Goal: Transaction & Acquisition: Subscribe to service/newsletter

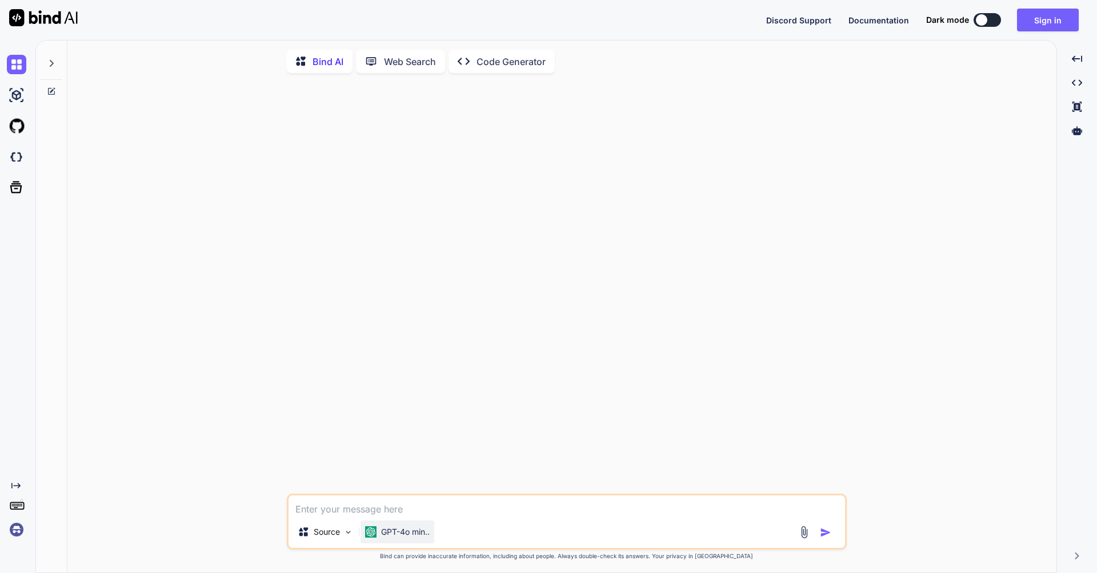
click at [410, 536] on p "GPT-4o min.." at bounding box center [405, 532] width 49 height 11
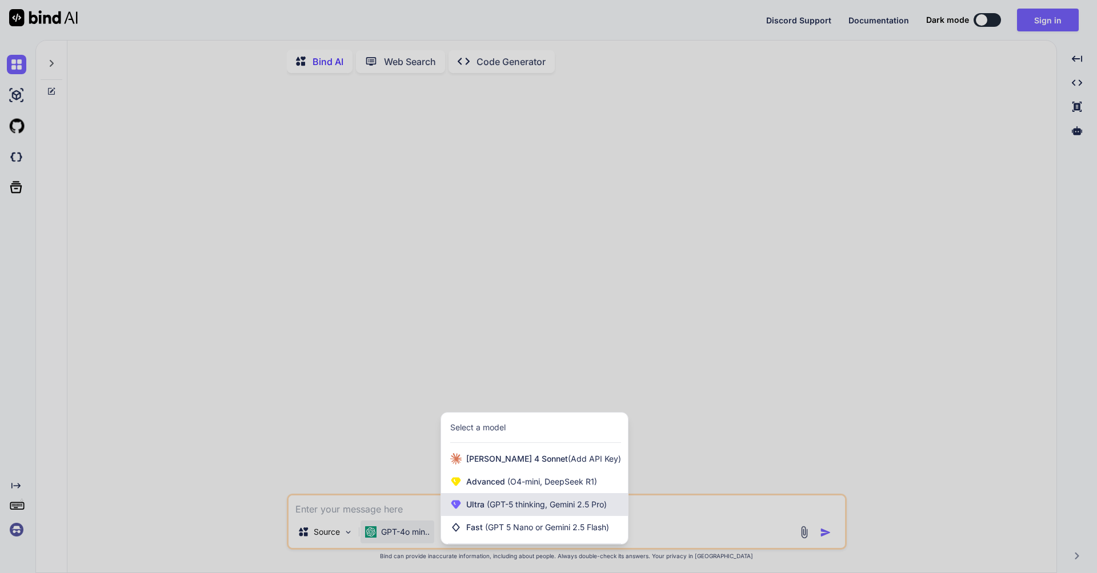
click at [479, 507] on span "Ultra (GPT-5 thinking, Gemini 2.5 Pro)" at bounding box center [536, 504] width 140 height 11
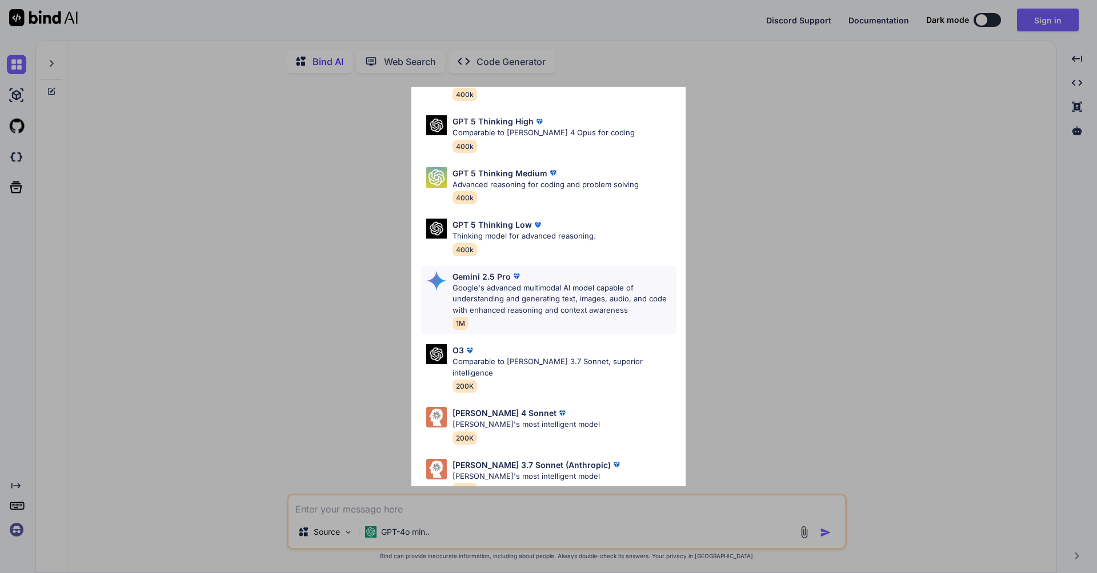
scroll to position [93, 0]
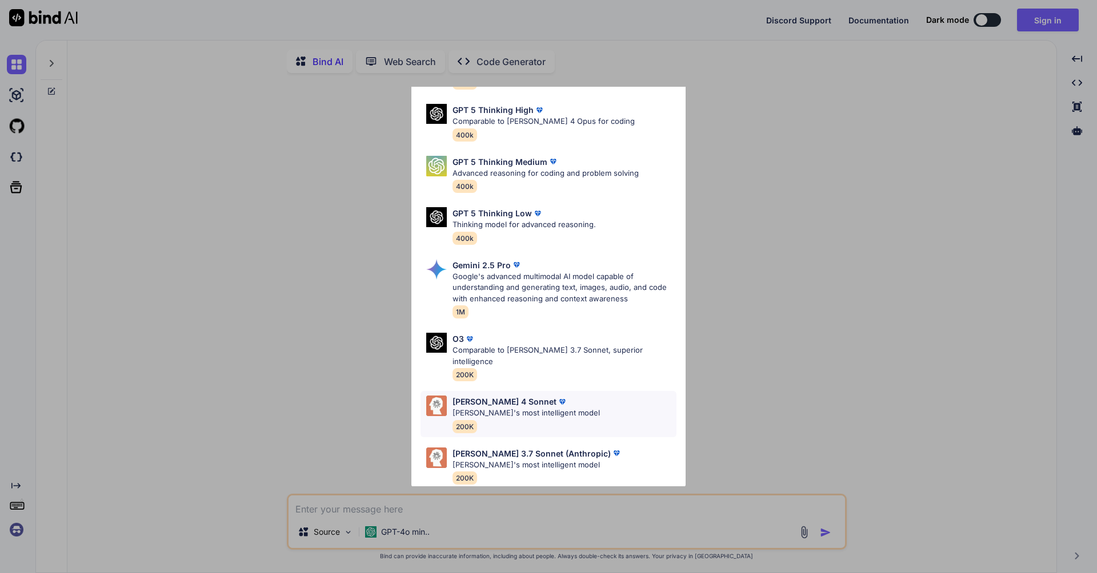
click at [561, 409] on div "[PERSON_NAME] 4 Sonnet [PERSON_NAME]'s most intelligent model 200K" at bounding box center [525, 414] width 147 height 37
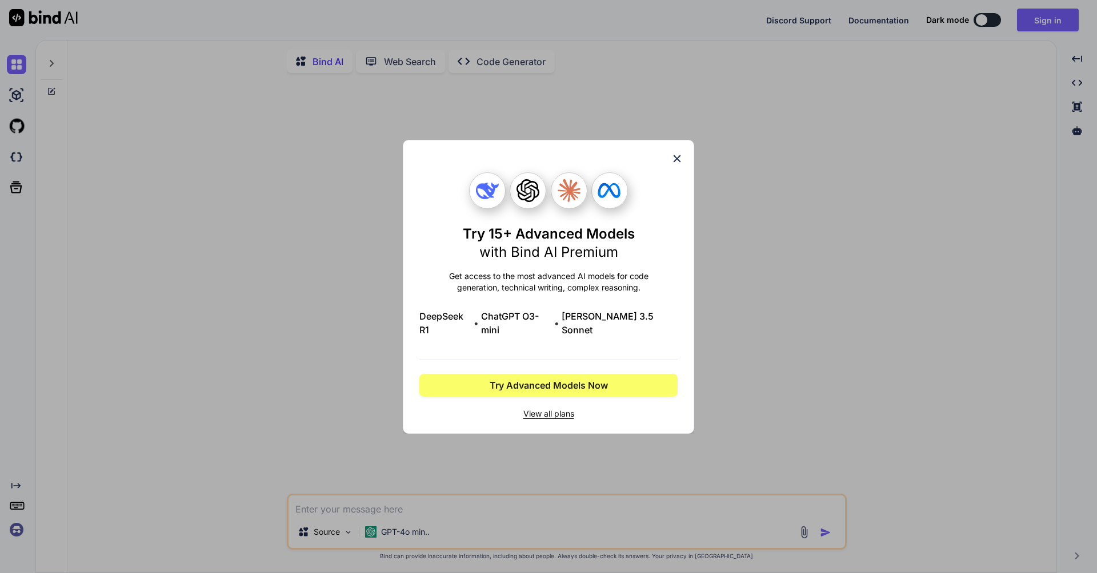
scroll to position [0, 0]
click at [560, 382] on span "Try Advanced Models Now" at bounding box center [548, 386] width 118 height 14
type textarea "x"
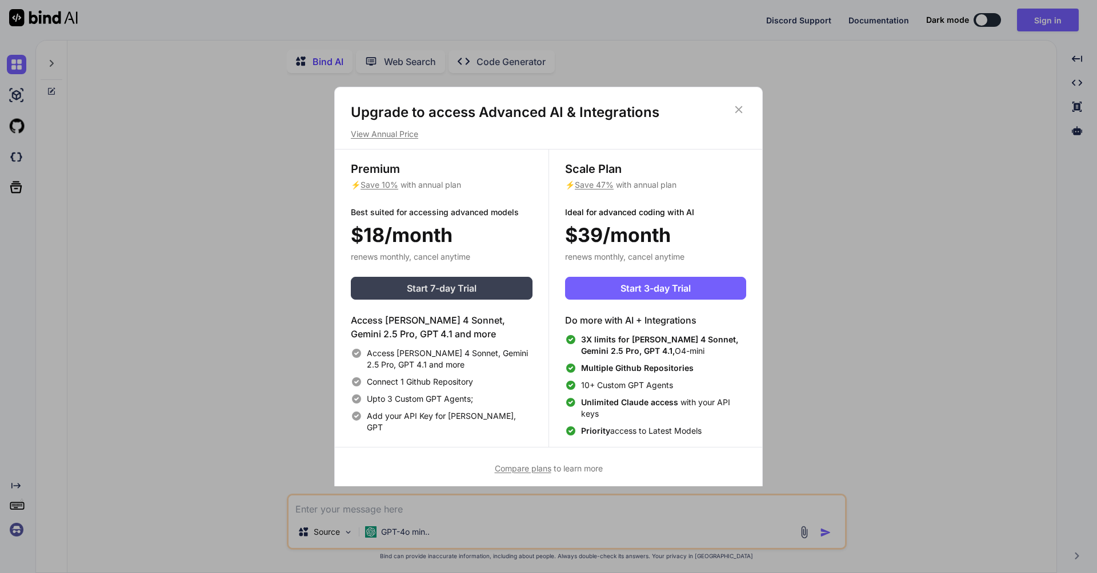
click at [392, 292] on button "Start 7-day Trial" at bounding box center [442, 288] width 182 height 23
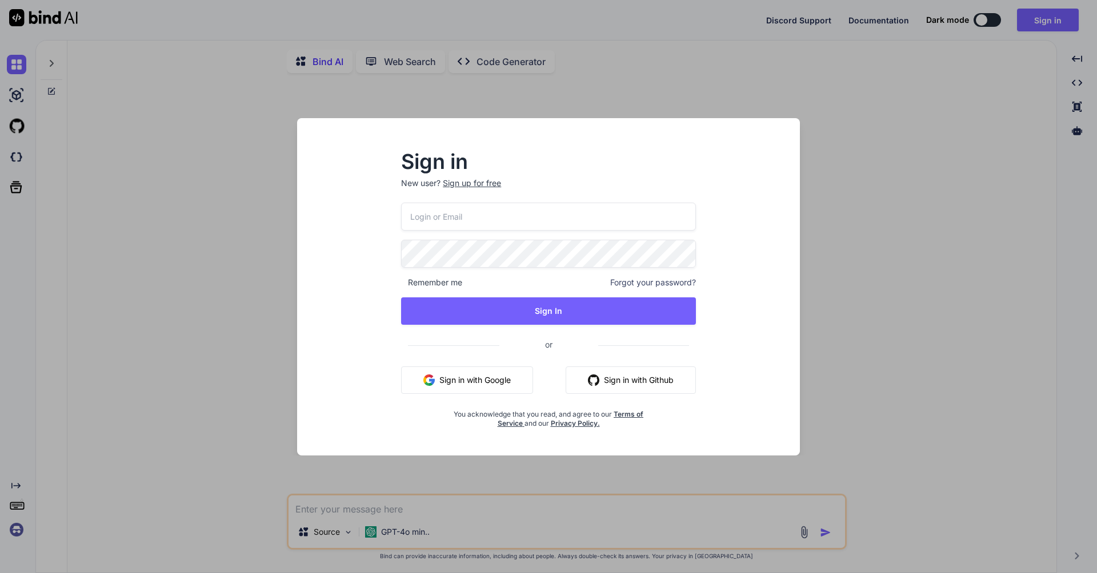
click at [491, 376] on button "Sign in with Google" at bounding box center [467, 380] width 132 height 27
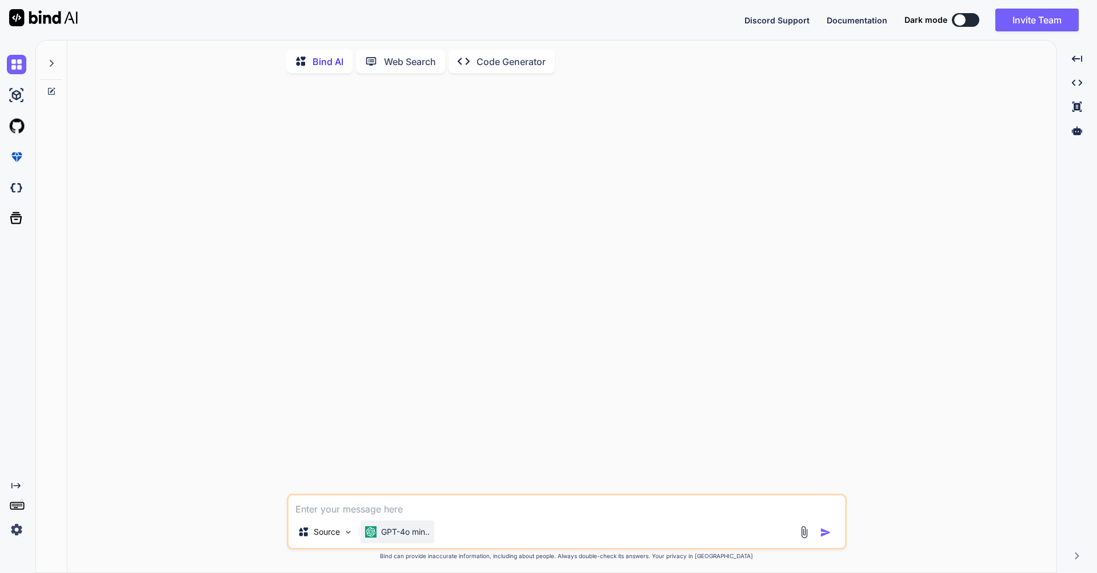
click at [404, 535] on p "GPT-4o min.." at bounding box center [405, 532] width 49 height 11
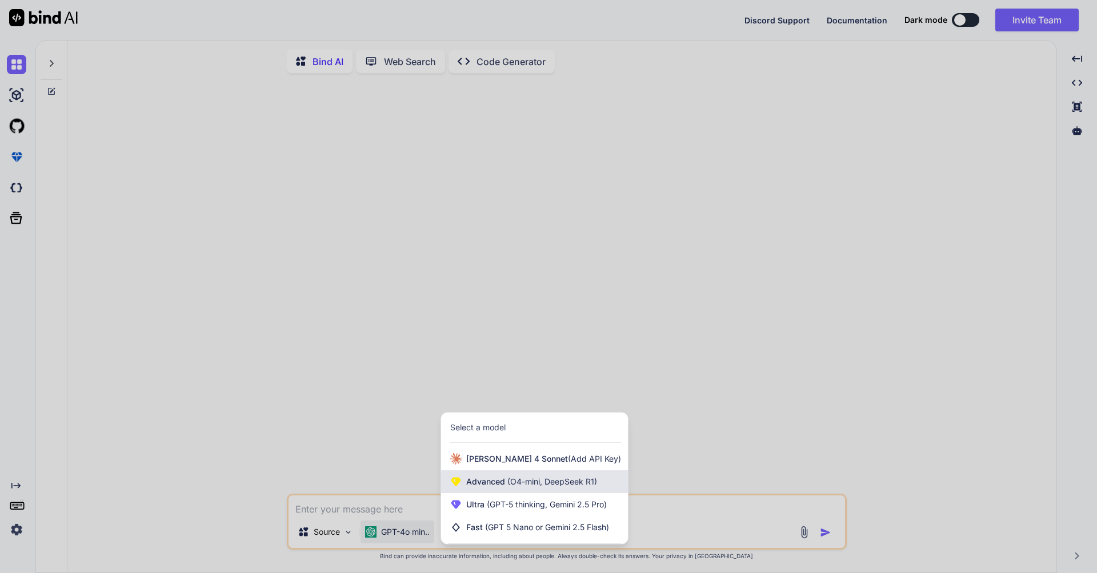
click at [487, 480] on span "Advanced (O4-mini, DeepSeek R1)" at bounding box center [531, 481] width 131 height 11
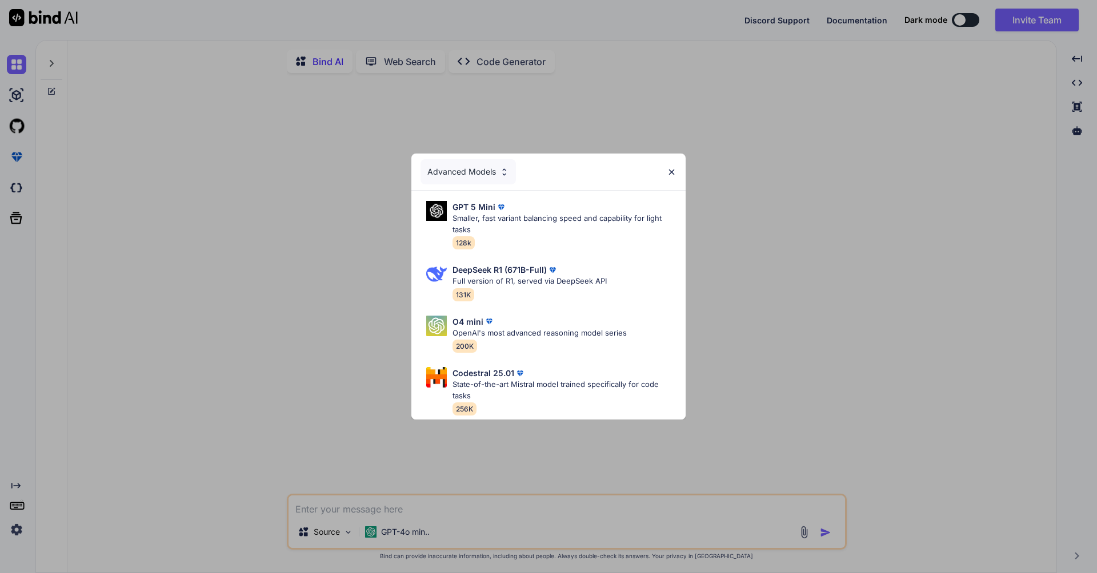
click at [429, 527] on div "Advanced Models GPT 5 Mini Smaller, fast variant balancing speed and capability…" at bounding box center [548, 286] width 1097 height 573
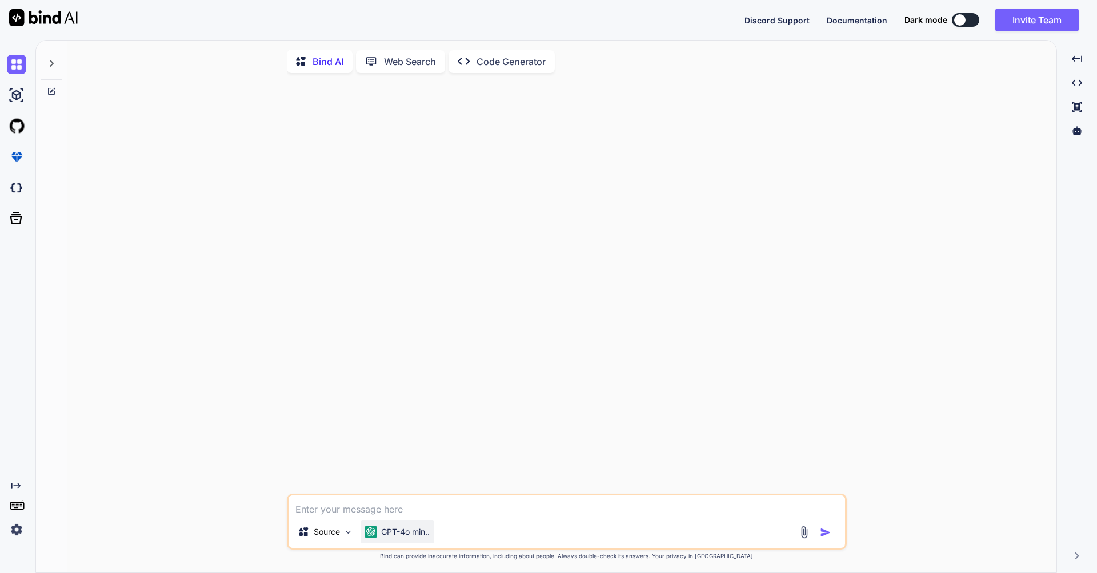
click at [408, 536] on p "GPT-4o min.." at bounding box center [405, 532] width 49 height 11
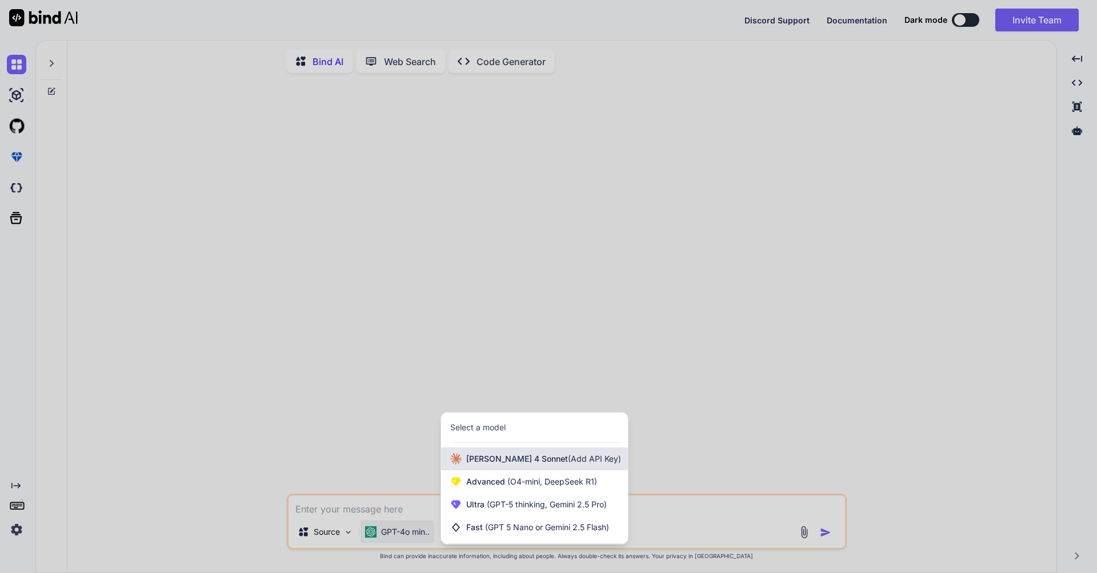
click at [474, 465] on span "[PERSON_NAME] 4 Sonnet (Add API Key)" at bounding box center [543, 458] width 155 height 11
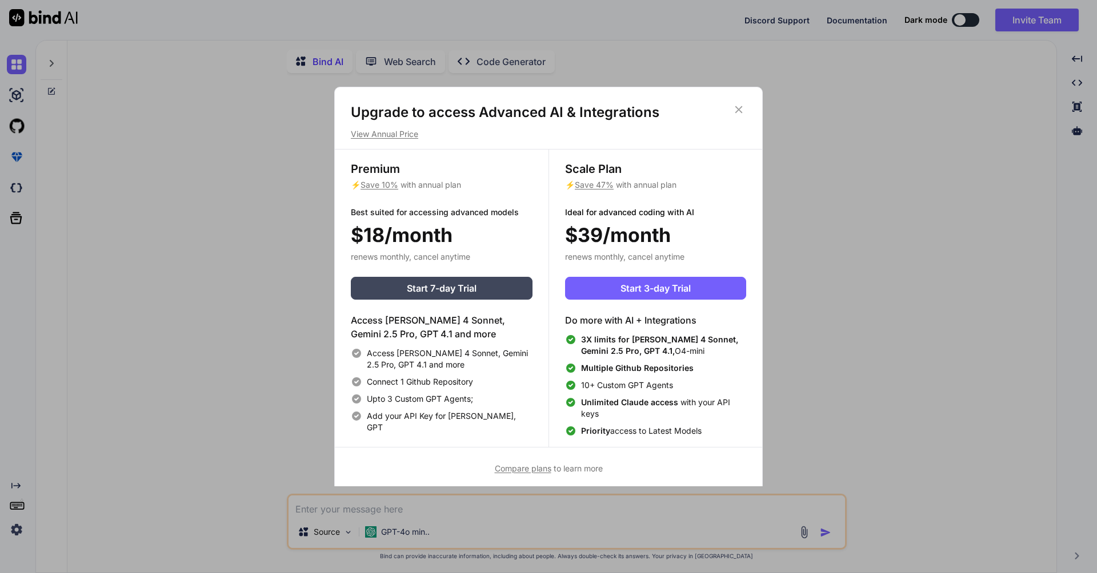
click at [515, 528] on div "Upgrade to access Advanced AI & Integrations View Annual Price Premium ⚡ Save 1…" at bounding box center [548, 286] width 1097 height 573
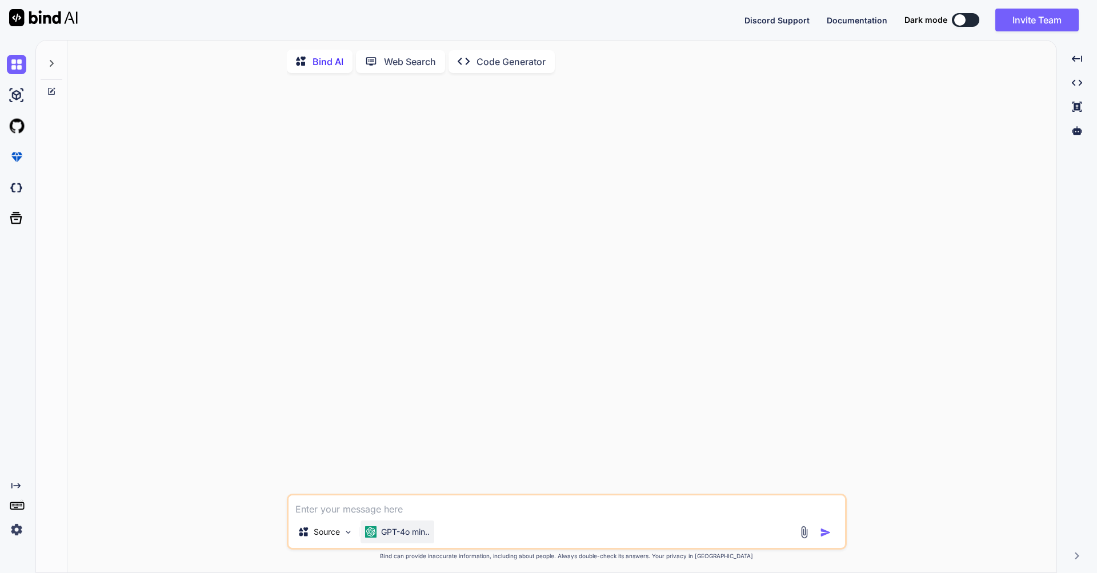
click at [391, 536] on p "GPT-4o min.." at bounding box center [405, 532] width 49 height 11
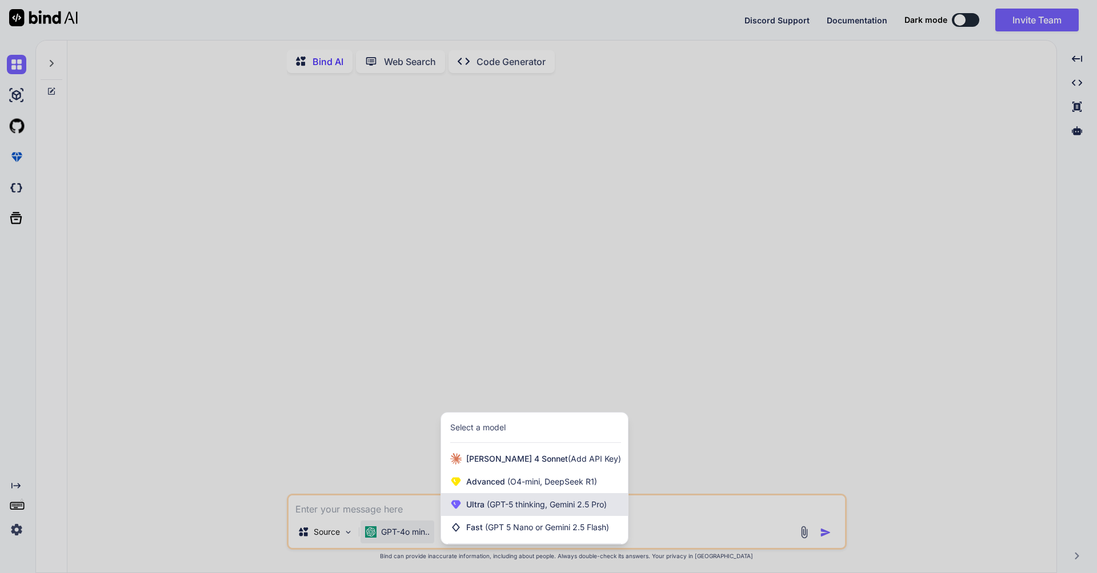
click at [498, 509] on span "(GPT-5 thinking, Gemini 2.5 Pro)" at bounding box center [545, 505] width 122 height 10
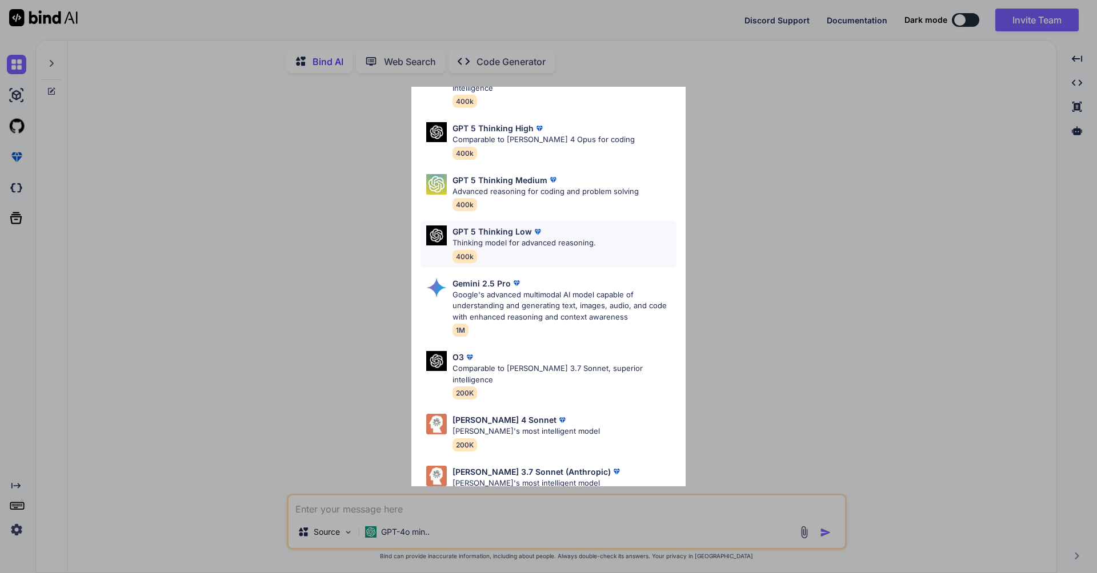
scroll to position [93, 0]
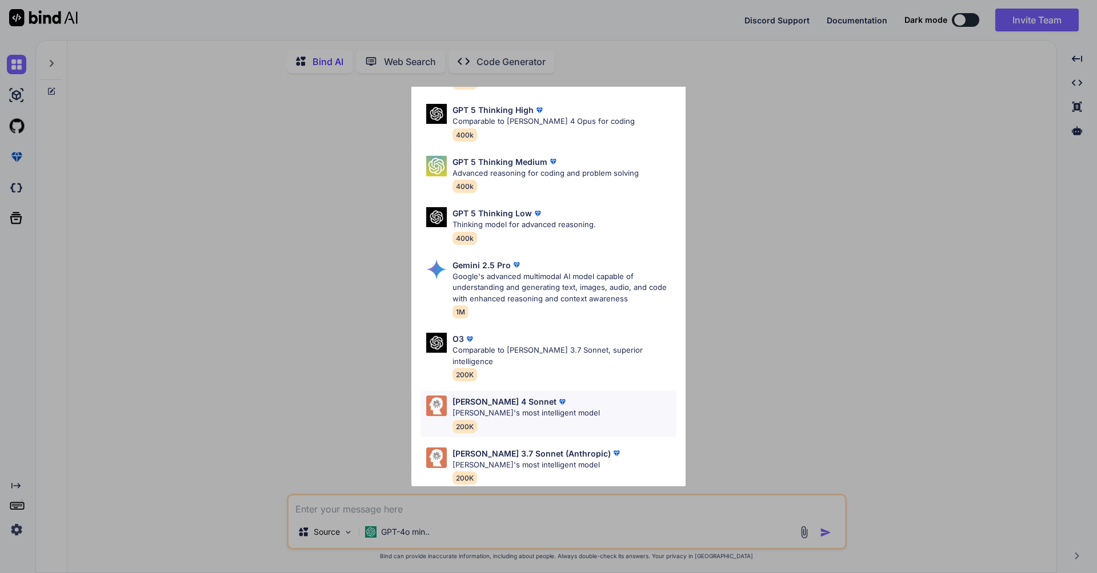
click at [484, 408] on p "[PERSON_NAME]'s most intelligent model" at bounding box center [525, 413] width 147 height 11
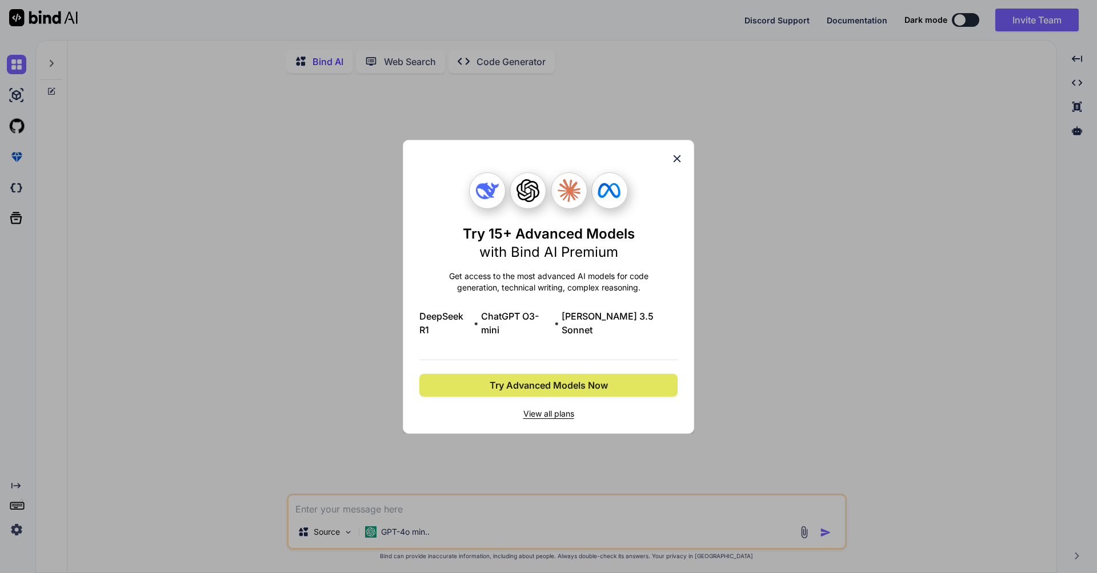
click at [495, 380] on span "Try Advanced Models Now" at bounding box center [548, 386] width 118 height 14
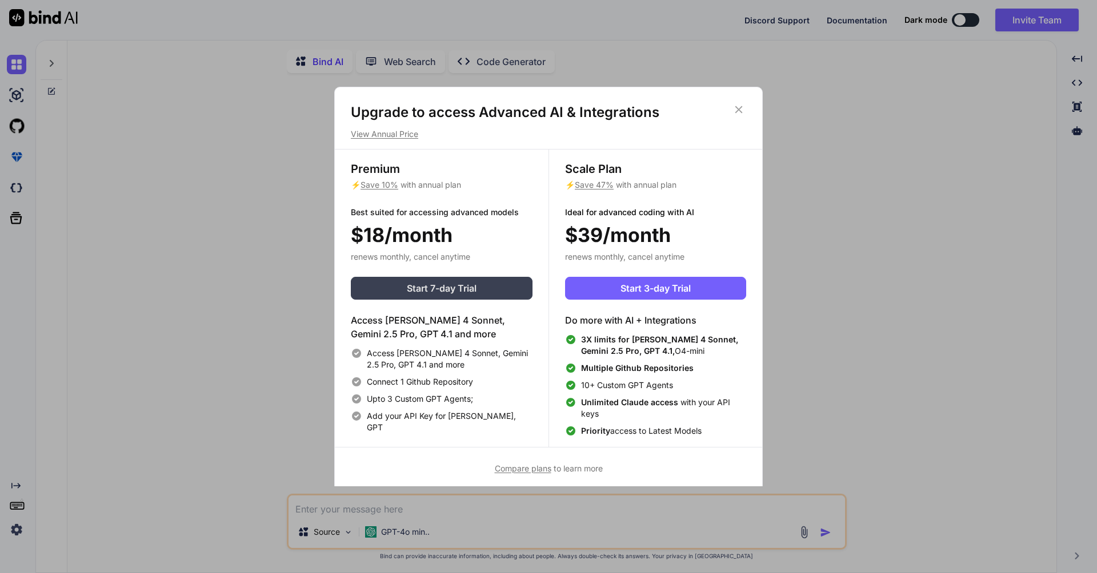
click at [445, 291] on span "Start 7-day Trial" at bounding box center [442, 289] width 70 height 14
